Goal: Check status

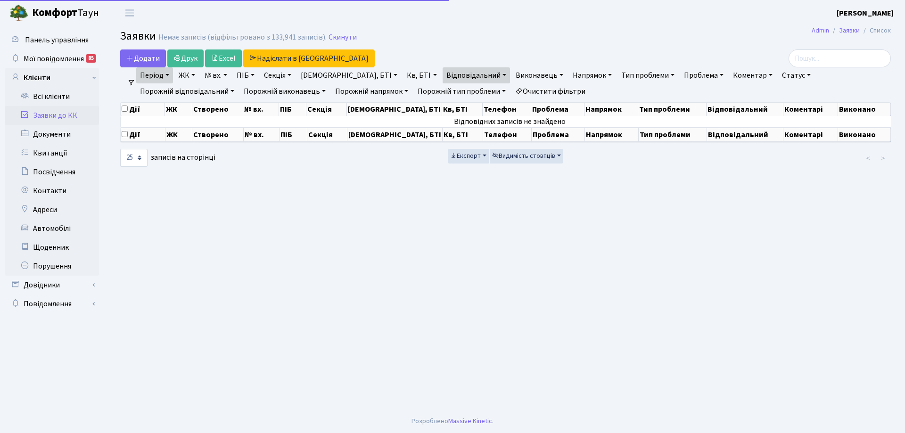
select select "25"
click at [169, 73] on link "Період" at bounding box center [154, 75] width 37 height 16
select select "25"
